Goal: Check status: Check status

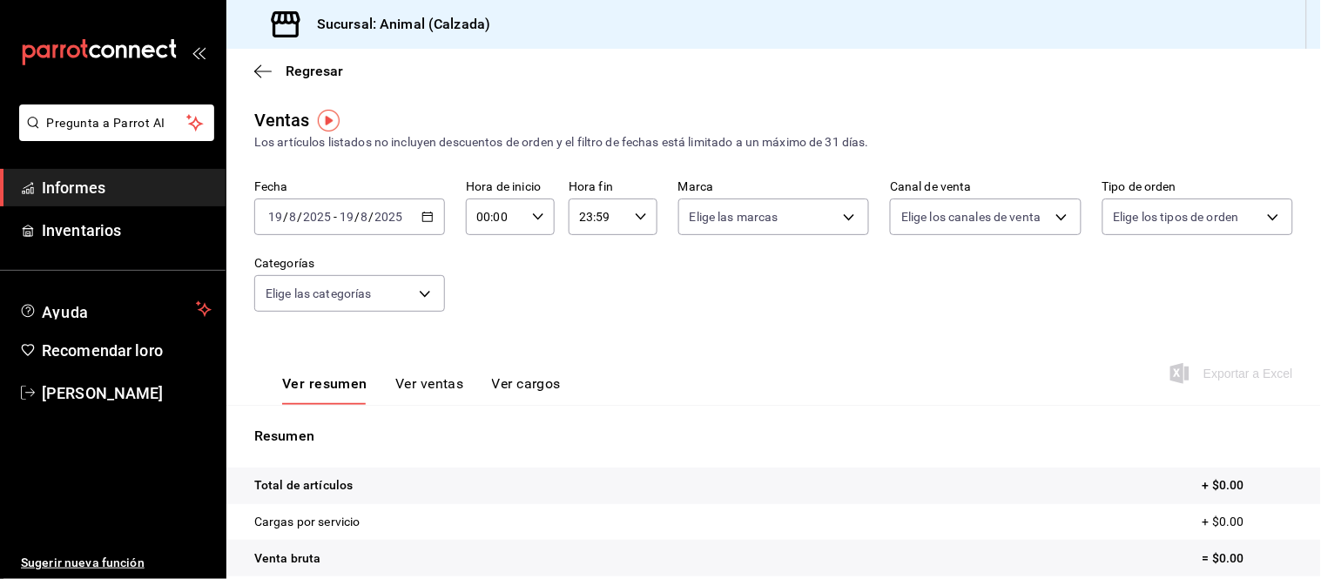
click at [71, 186] on font "Informes" at bounding box center [74, 188] width 64 height 18
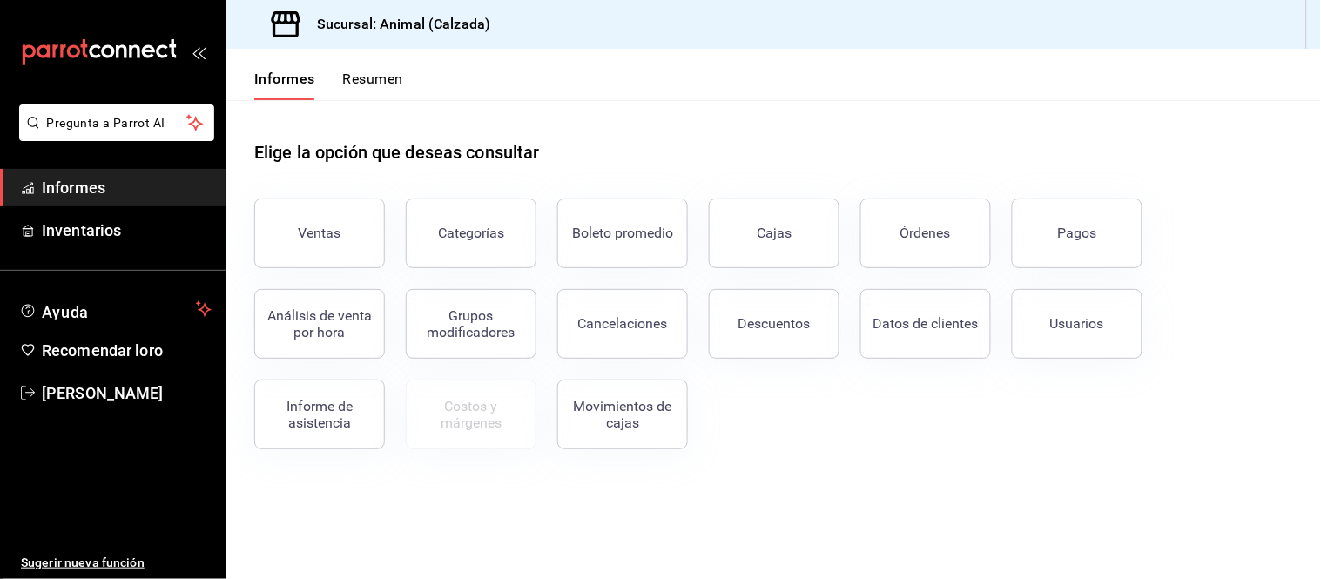
click at [1109, 359] on div "Ventas Categorías Boleto promedio Cajas Órdenes Pagos Análisis de venta por hor…" at bounding box center [763, 314] width 1060 height 272
click at [1113, 335] on button "Usuarios" at bounding box center [1077, 324] width 131 height 70
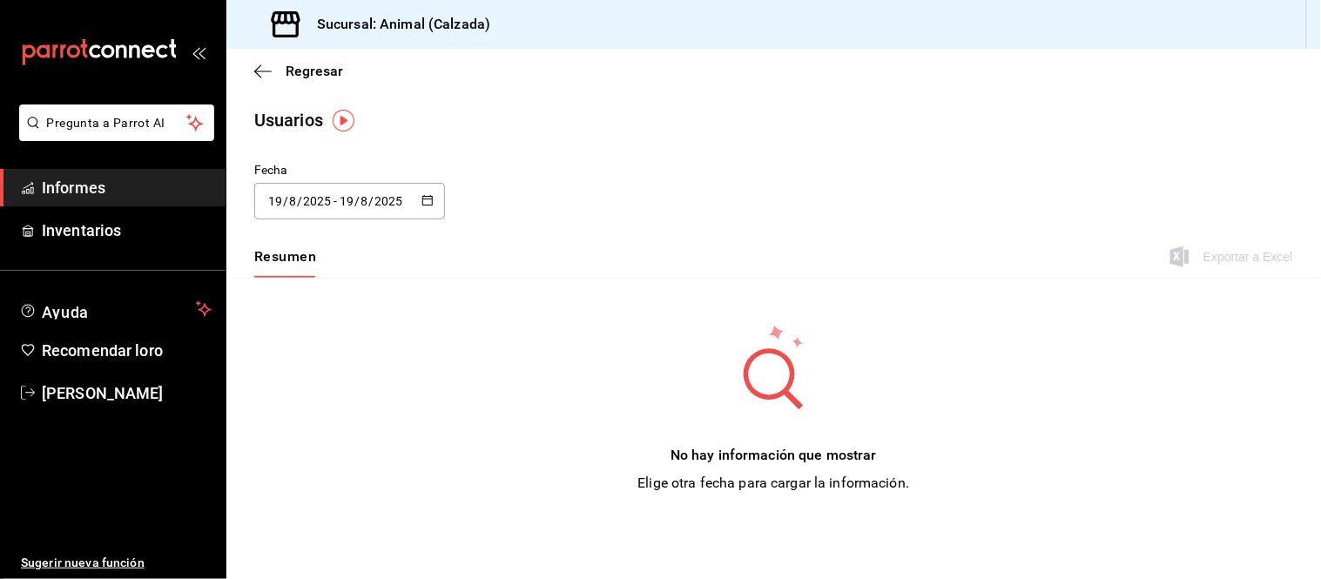
click at [394, 211] on div "[DATE] [DATE] - [DATE] [DATE]" at bounding box center [349, 201] width 191 height 37
click at [320, 293] on li "Ayer" at bounding box center [336, 295] width 165 height 39
type input "[DATE]"
type input "18"
type input "[DATE]"
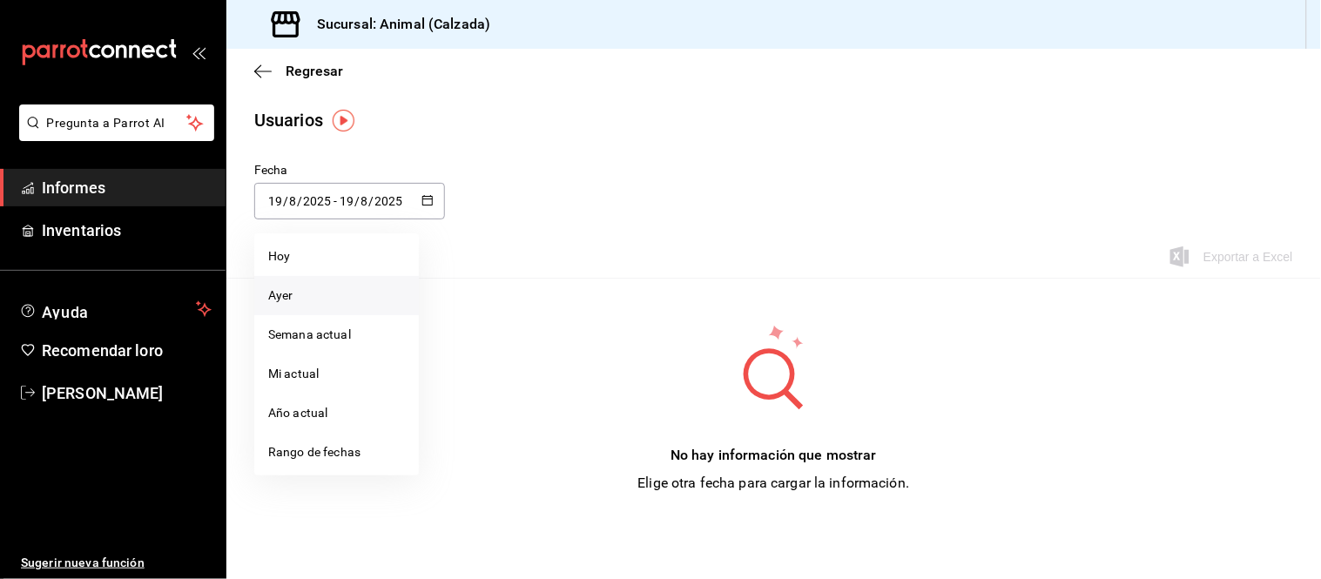
type input "18"
